Goal: Check status

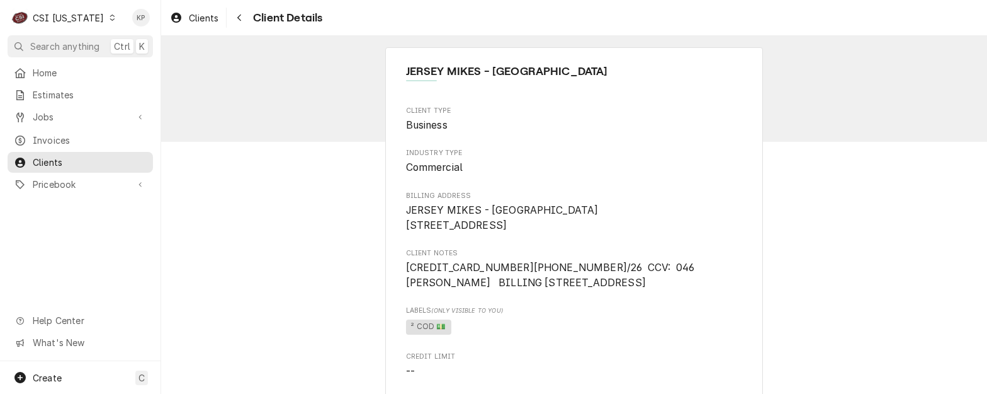
click at [110, 18] on icon "Dynamic Content Wrapper" at bounding box center [113, 17] width 6 height 6
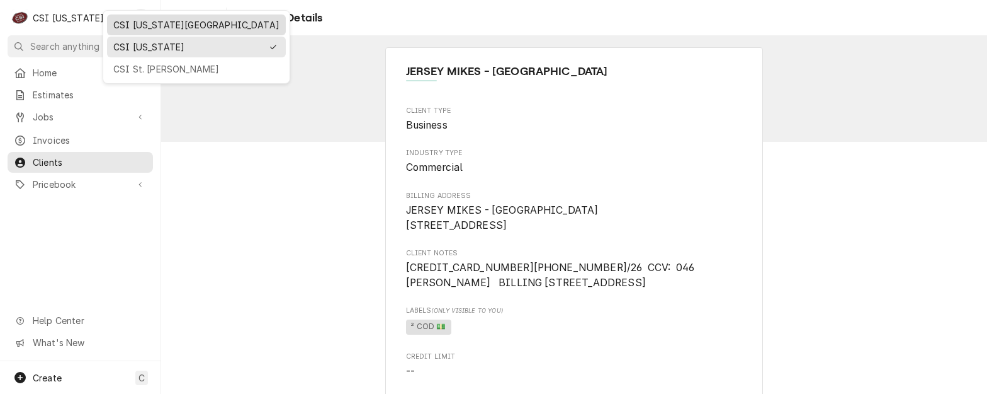
drag, startPoint x: 144, startPoint y: 25, endPoint x: 136, endPoint y: 35, distance: 13.0
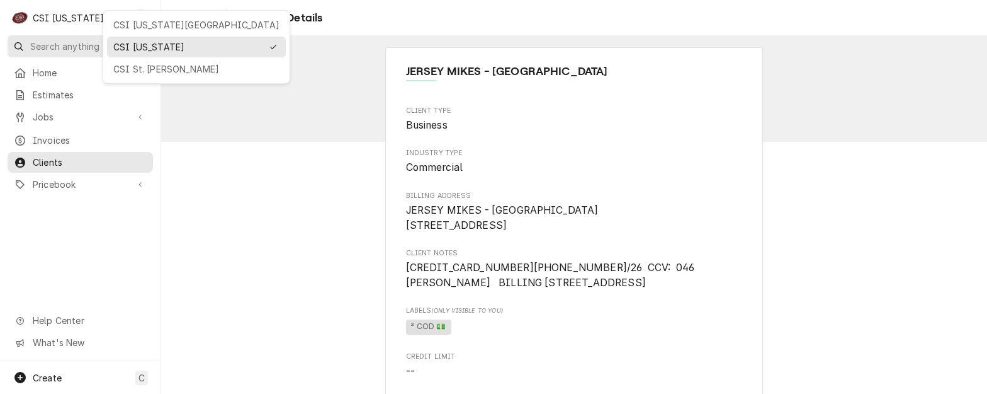
click at [144, 26] on div "CSI [US_STATE][GEOGRAPHIC_DATA]" at bounding box center [196, 24] width 166 height 13
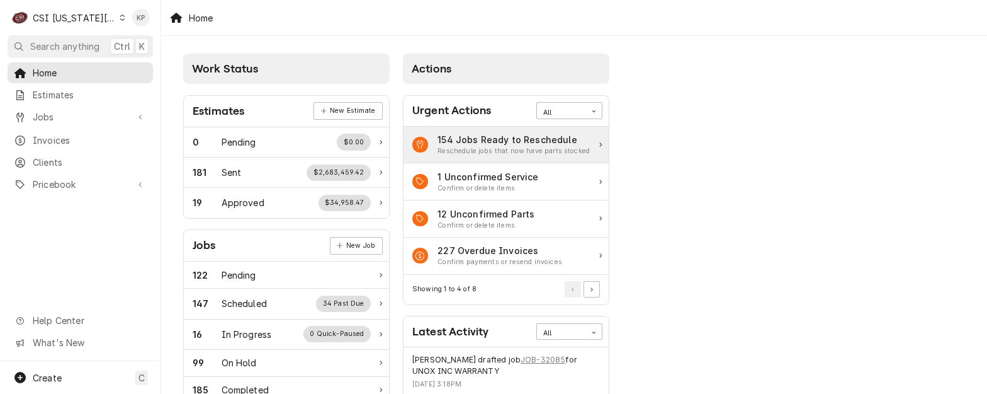
click at [38, 137] on span "Invoices" at bounding box center [90, 140] width 114 height 13
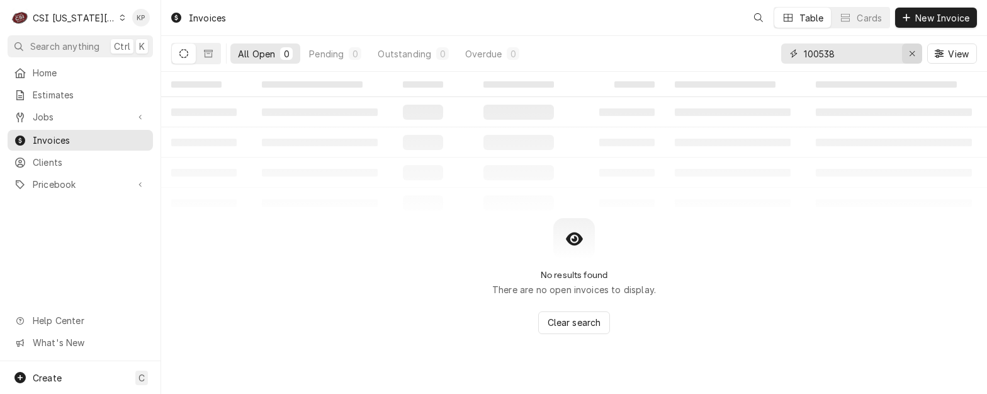
click at [909, 52] on icon "Erase input" at bounding box center [912, 53] width 7 height 9
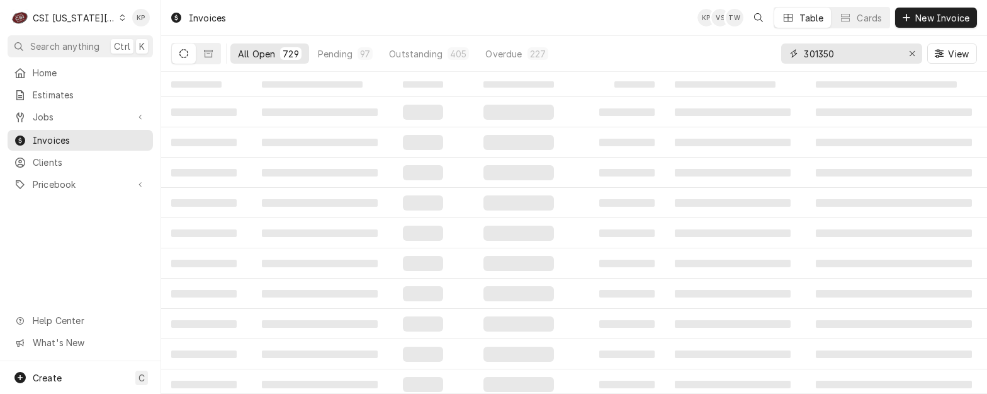
type input "301350"
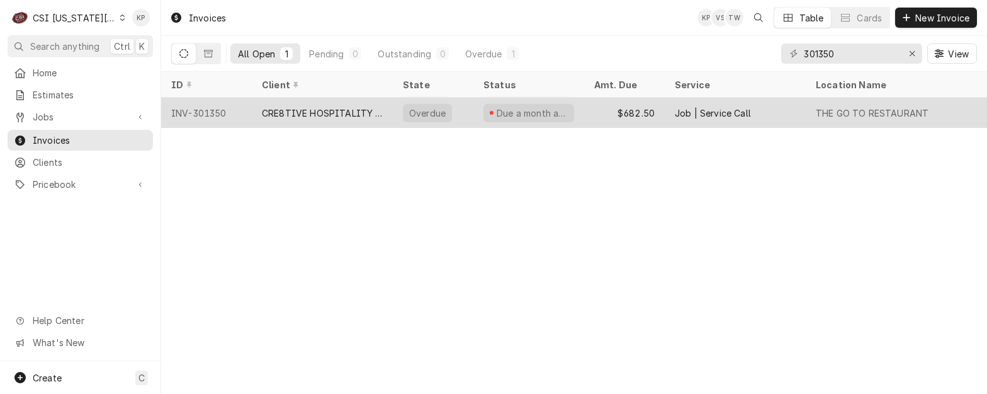
click at [219, 109] on div "INV-301350" at bounding box center [206, 113] width 91 height 30
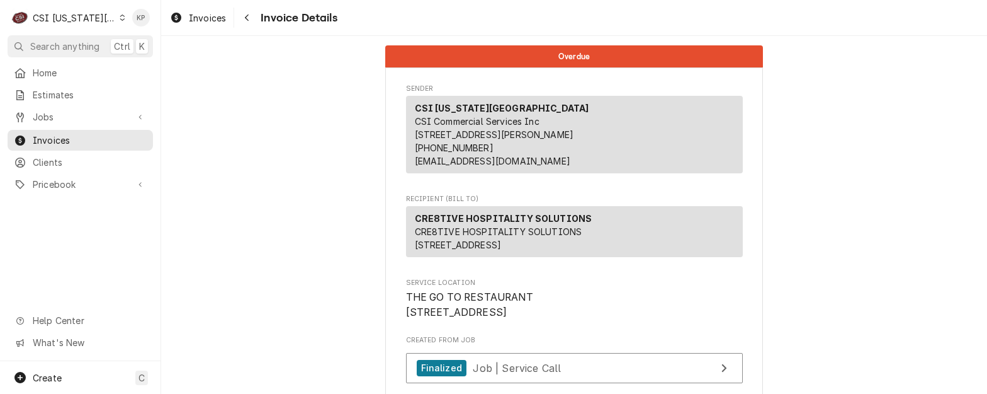
click at [566, 251] on p "CRE8TIVE HOSPITALITY SOLUTIONS CRE8TIVE HOSPITALITY SOLUTIONS 12730 State Line …" at bounding box center [504, 232] width 178 height 40
click at [592, 230] on div "CRE8TIVE HOSPITALITY SOLUTIONS CRE8TIVE HOSPITALITY SOLUTIONS 12730 State Line …" at bounding box center [574, 231] width 337 height 51
click at [581, 231] on div "CRE8TIVE HOSPITALITY SOLUTIONS CRE8TIVE HOSPITALITY SOLUTIONS 12730 State Line …" at bounding box center [574, 231] width 337 height 51
